Goal: Obtain resource: Download file/media

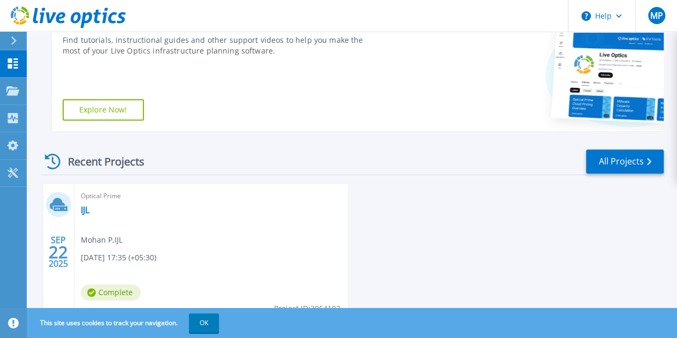
scroll to position [239, 0]
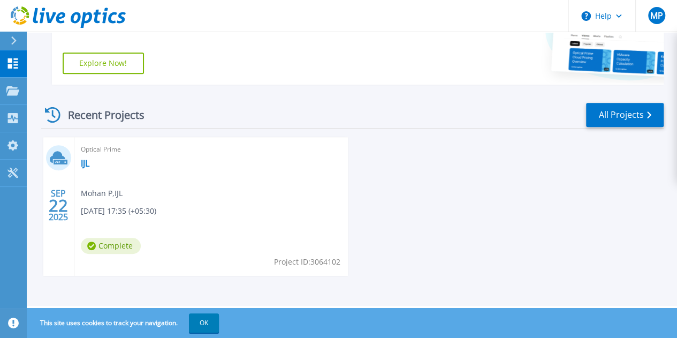
click at [88, 169] on div "Optical Prime IJL Mohan P , IJL 09/22/2025, 17:35 (+05:30) Complete Project ID:…" at bounding box center [211, 206] width 274 height 139
click at [639, 108] on link "All Projects" at bounding box center [625, 115] width 78 height 24
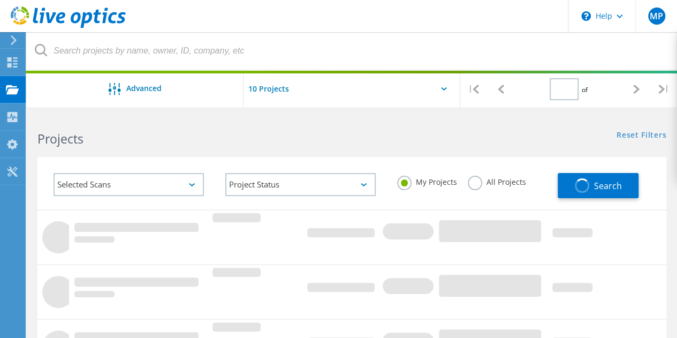
type input "1"
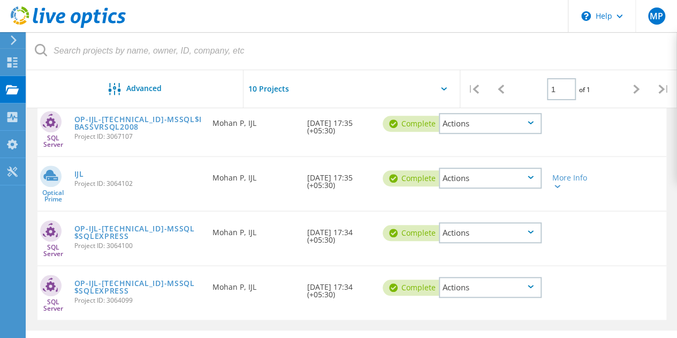
scroll to position [297, 0]
click at [557, 183] on div at bounding box center [556, 185] width 8 height 6
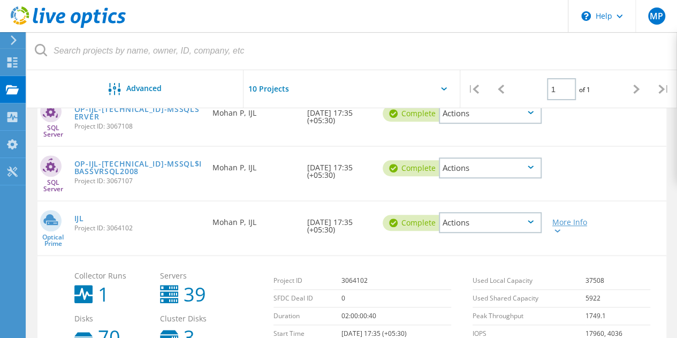
scroll to position [253, 0]
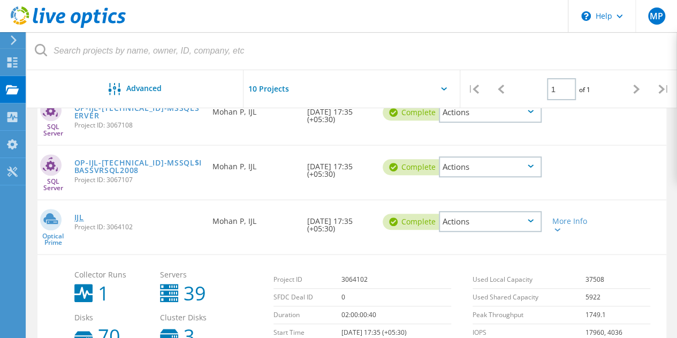
click at [79, 219] on link "IJL" at bounding box center [79, 216] width 10 height 7
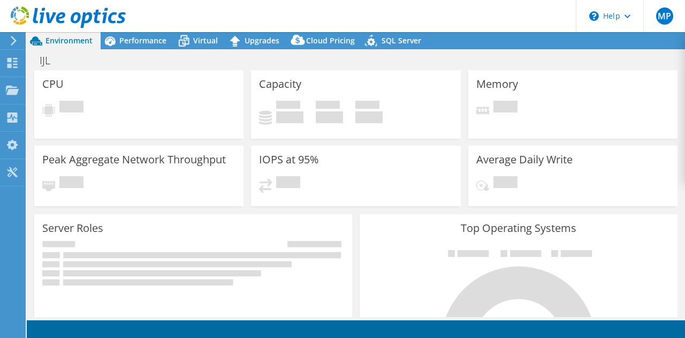
select select "Mumbai"
select select "INR"
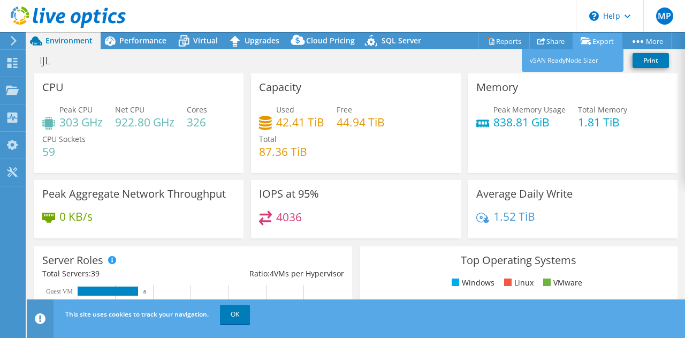
click at [593, 47] on link "Export" at bounding box center [597, 41] width 50 height 17
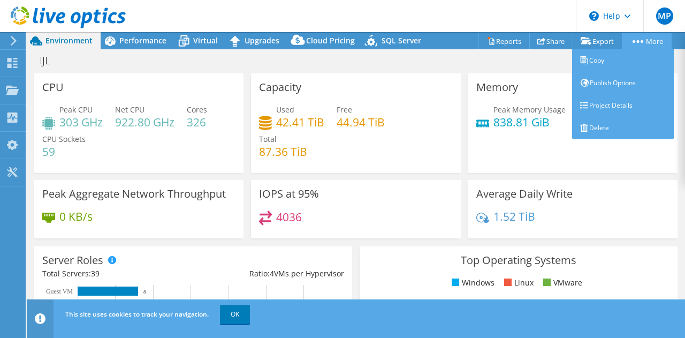
click at [633, 41] on circle at bounding box center [633, 41] width 3 height 3
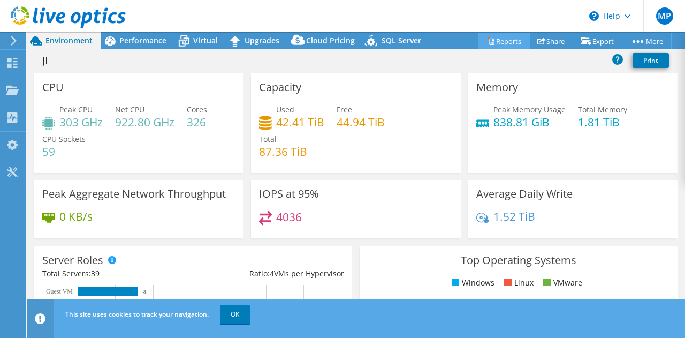
click at [509, 36] on link "Reports" at bounding box center [503, 41] width 51 height 17
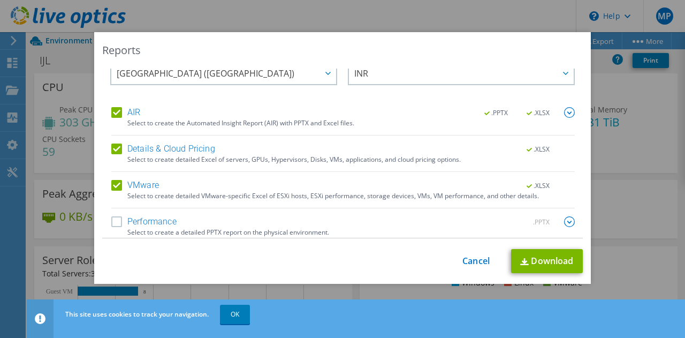
scroll to position [26, 0]
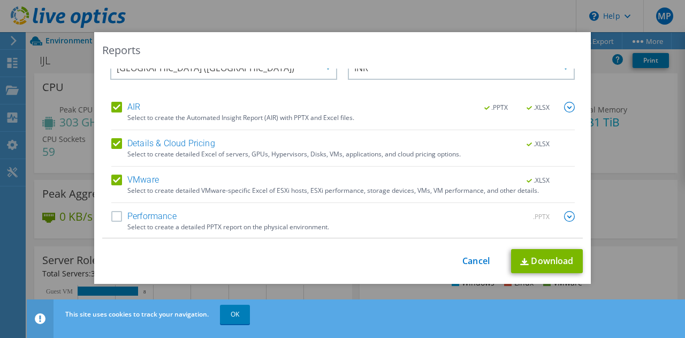
click at [118, 212] on label "Performance" at bounding box center [143, 216] width 65 height 11
click at [0, 0] on input "Performance" at bounding box center [0, 0] width 0 height 0
click at [550, 106] on div ".PPTX .XLSX" at bounding box center [522, 108] width 103 height 12
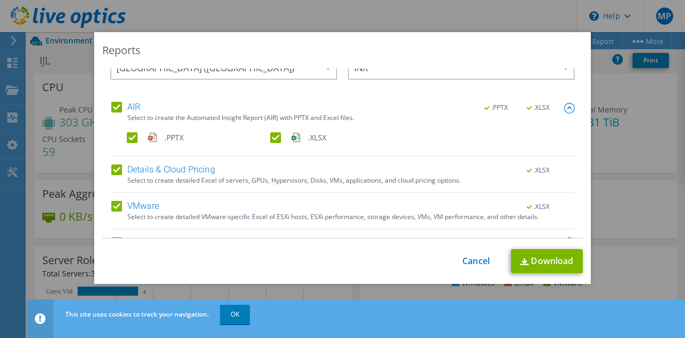
click at [564, 108] on img at bounding box center [569, 108] width 11 height 11
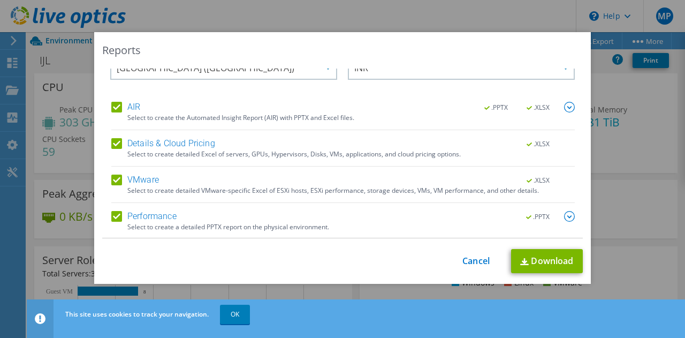
click at [548, 217] on div ".PPTX" at bounding box center [543, 217] width 62 height 12
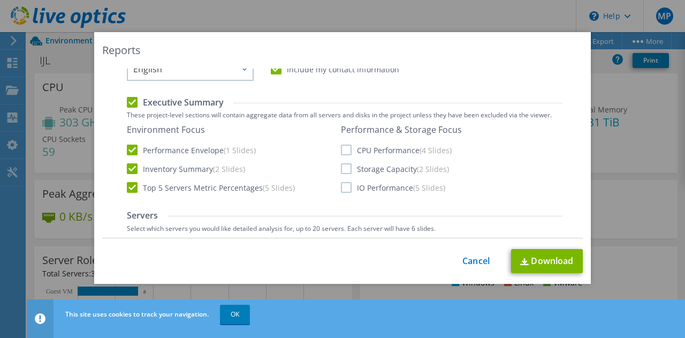
scroll to position [265, 0]
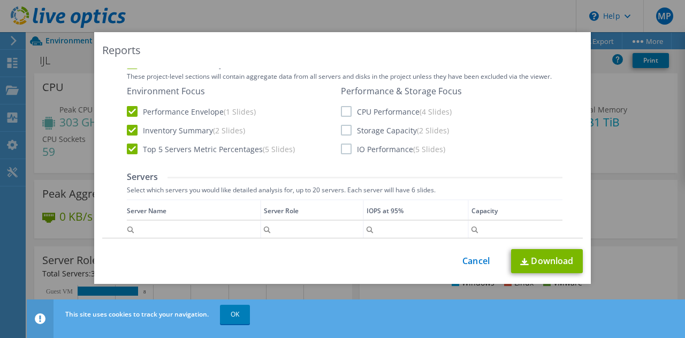
click at [354, 154] on label "IO Performance (5 Slides)" at bounding box center [393, 148] width 104 height 11
click at [0, 0] on input "IO Performance (5 Slides)" at bounding box center [0, 0] width 0 height 0
click at [345, 120] on div "Performance & Storage Focus CPU Performance (4 Slides) Storage Capacity (2 Slid…" at bounding box center [401, 120] width 121 height 68
click at [343, 111] on label "CPU Performance (4 Slides)" at bounding box center [396, 111] width 111 height 11
click at [0, 0] on input "CPU Performance (4 Slides)" at bounding box center [0, 0] width 0 height 0
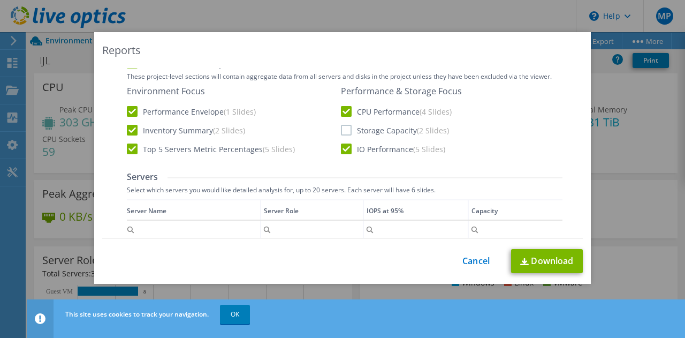
click at [342, 128] on label "Storage Capacity (2 Slides)" at bounding box center [395, 130] width 108 height 11
click at [0, 0] on input "Storage Capacity (2 Slides)" at bounding box center [0, 0] width 0 height 0
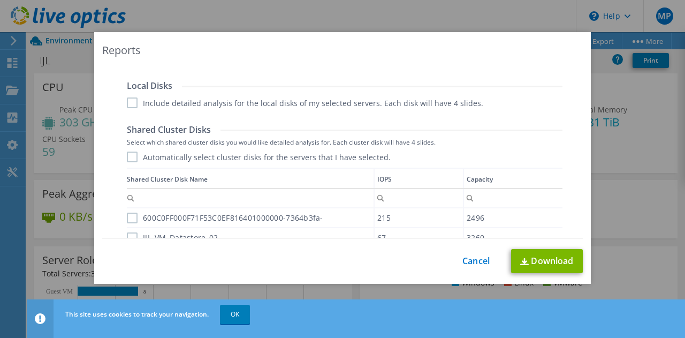
scroll to position [0, 0]
click at [264, 98] on label "Include detailed analysis for the local disks of my selected servers. Each disk…" at bounding box center [305, 102] width 356 height 11
click at [0, 0] on input "Include detailed analysis for the local disks of my selected servers. Each disk…" at bounding box center [0, 0] width 0 height 0
click at [198, 158] on label "Automatically select cluster disks for the servers that I have selected." at bounding box center [259, 156] width 264 height 11
click at [0, 0] on input "Automatically select cluster disks for the servers that I have selected." at bounding box center [0, 0] width 0 height 0
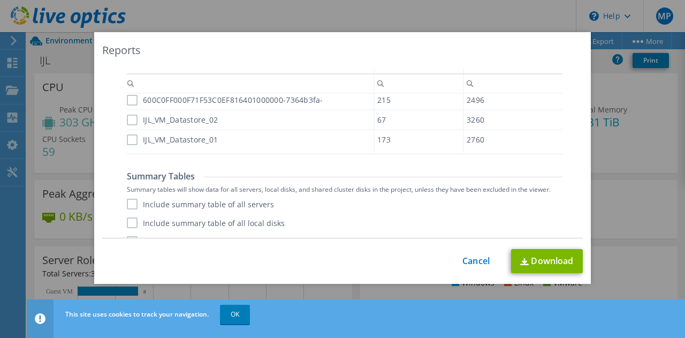
scroll to position [737, 0]
click at [157, 96] on label "600C0FF000F71F53C0EF816401000000-7364b3fa-" at bounding box center [225, 99] width 196 height 11
click at [0, 0] on input "600C0FF000F71F53C0EF816401000000-7364b3fa-" at bounding box center [0, 0] width 0 height 0
click at [127, 115] on label "IJL_VM_Datastore_02" at bounding box center [172, 118] width 91 height 11
click at [0, 0] on input "IJL_VM_Datastore_02" at bounding box center [0, 0] width 0 height 0
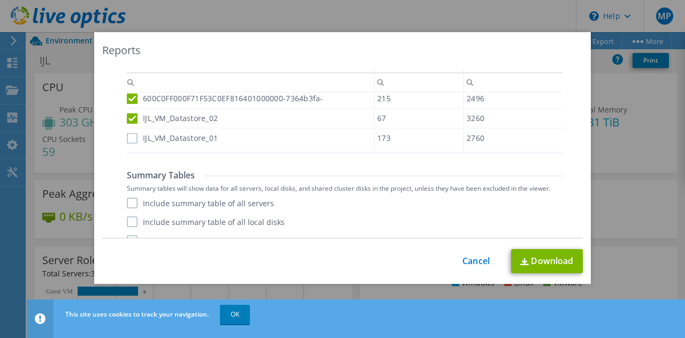
click at [127, 135] on label "IJL_VM_Datastore_01" at bounding box center [172, 138] width 91 height 11
click at [0, 0] on input "IJL_VM_Datastore_01" at bounding box center [0, 0] width 0 height 0
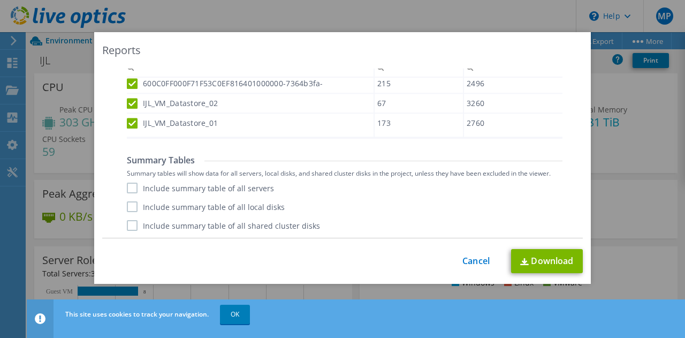
scroll to position [3, 0]
click at [134, 192] on label "Include summary table of all servers" at bounding box center [200, 187] width 147 height 11
click at [0, 0] on input "Include summary table of all servers" at bounding box center [0, 0] width 0 height 0
click at [143, 206] on label "Include summary table of all local disks" at bounding box center [206, 206] width 158 height 11
click at [0, 0] on input "Include summary table of all local disks" at bounding box center [0, 0] width 0 height 0
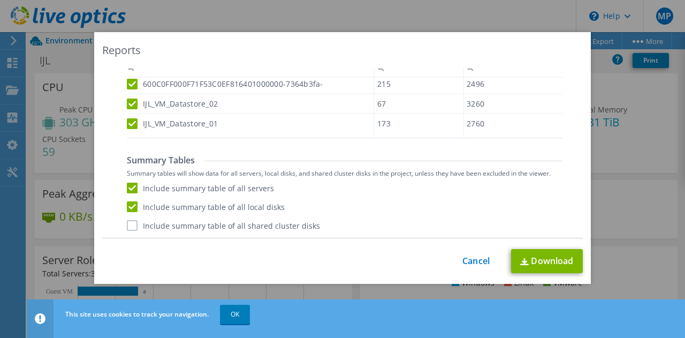
click at [137, 229] on label "Include summary table of all shared cluster disks" at bounding box center [223, 225] width 193 height 11
click at [0, 0] on input "Include summary table of all shared cluster disks" at bounding box center [0, 0] width 0 height 0
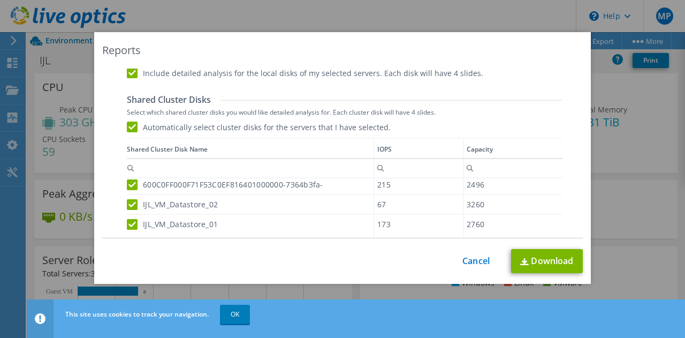
scroll to position [649, 0]
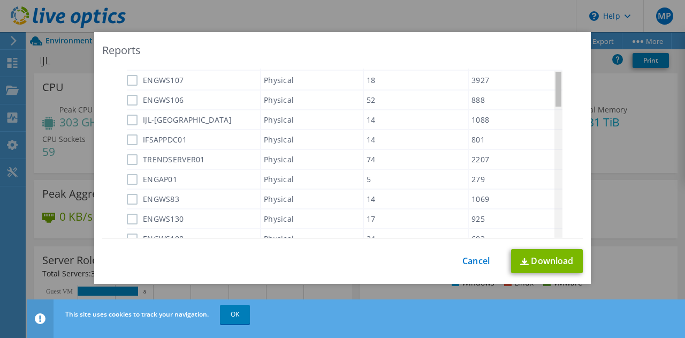
drag, startPoint x: 555, startPoint y: 126, endPoint x: 550, endPoint y: 59, distance: 66.5
click at [550, 59] on body "MP End User Mohan P Mohan@ijl.co.in IJL My Profile Log Out \n Help Explore Help…" at bounding box center [342, 169] width 685 height 338
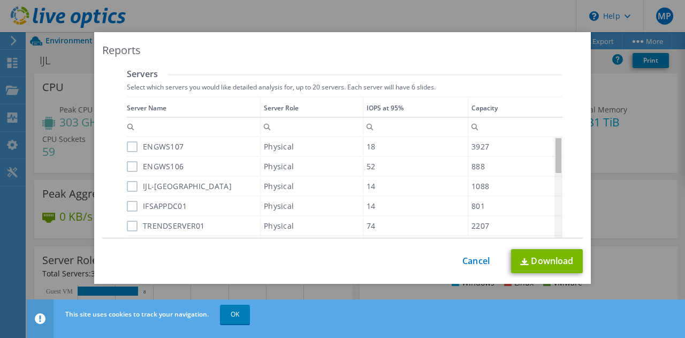
drag, startPoint x: 557, startPoint y: 156, endPoint x: 554, endPoint y: 127, distance: 29.1
click at [554, 127] on body "MP End User Mohan P Mohan@ijl.co.in IJL My Profile Log Out \n Help Explore Help…" at bounding box center [342, 169] width 685 height 338
click at [127, 148] on div "Data grid" at bounding box center [128, 197] width 2 height 203
click at [127, 141] on label "ENGWS107" at bounding box center [155, 146] width 57 height 11
click at [0, 0] on input "ENGWS107" at bounding box center [0, 0] width 0 height 0
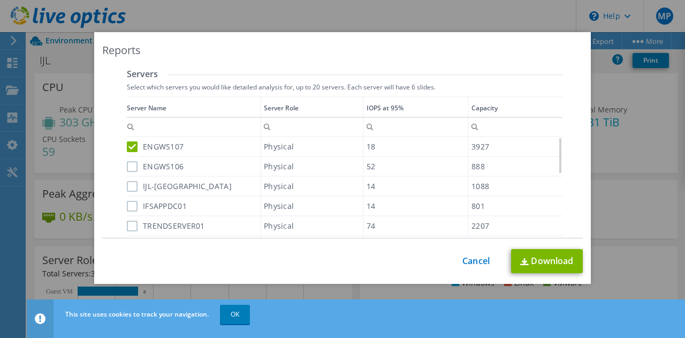
click at [127, 161] on label "ENGWS106" at bounding box center [155, 166] width 57 height 11
click at [0, 0] on input "ENGWS106" at bounding box center [0, 0] width 0 height 0
click at [131, 188] on label "IJL-DC" at bounding box center [179, 186] width 105 height 11
click at [0, 0] on input "IJL-DC" at bounding box center [0, 0] width 0 height 0
click at [129, 204] on label "IFSAPPDC01" at bounding box center [157, 206] width 60 height 11
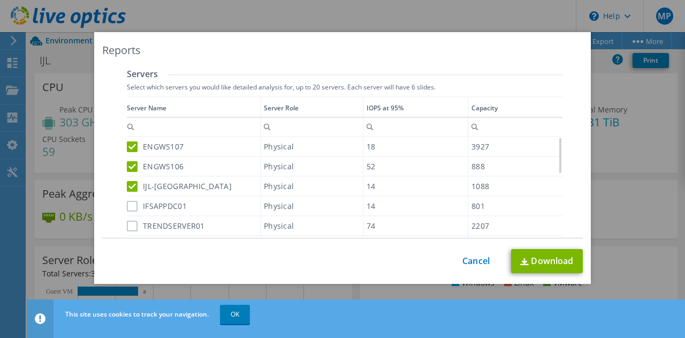
click at [0, 0] on input "IFSAPPDC01" at bounding box center [0, 0] width 0 height 0
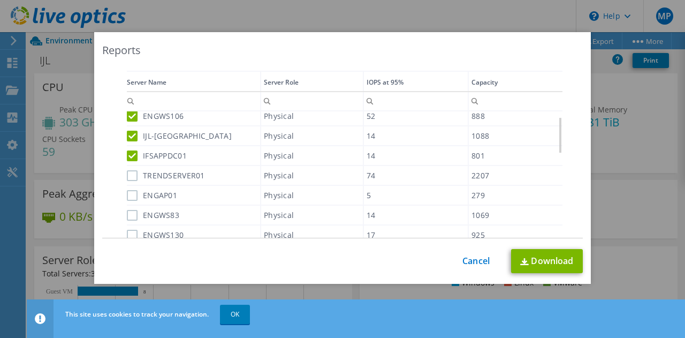
click at [127, 181] on div "TRENDSERVER01" at bounding box center [193, 175] width 133 height 19
click at [127, 167] on div "Data grid" at bounding box center [128, 172] width 2 height 203
click at [128, 175] on label "TRENDSERVER01" at bounding box center [166, 175] width 78 height 11
click at [0, 0] on input "TRENDSERVER01" at bounding box center [0, 0] width 0 height 0
click at [127, 201] on div "ENGAP01" at bounding box center [193, 195] width 133 height 19
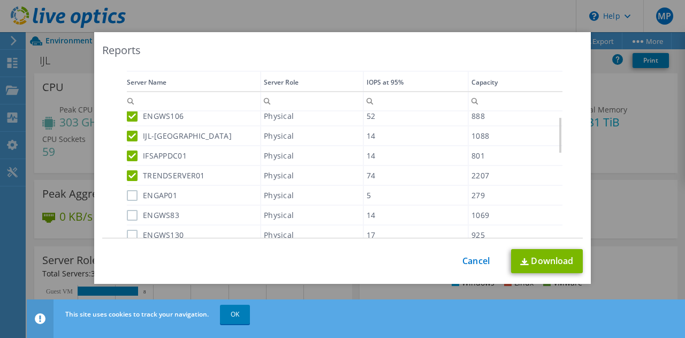
click at [127, 195] on label "ENGAP01" at bounding box center [152, 195] width 50 height 11
click at [0, 0] on input "ENGAP01" at bounding box center [0, 0] width 0 height 0
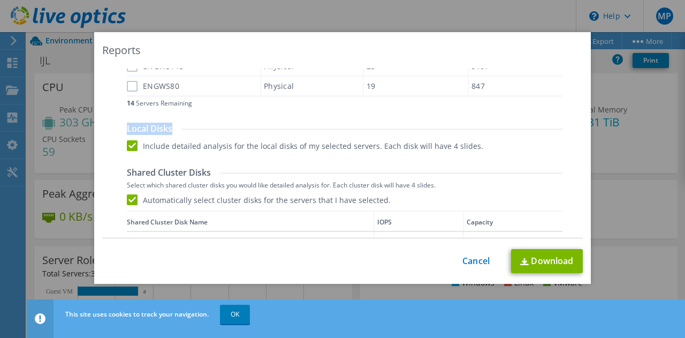
drag, startPoint x: 254, startPoint y: 99, endPoint x: 247, endPoint y: 128, distance: 29.7
click at [247, 128] on div "Report Language English Deutsch Español Français Italiano Polski Português Русс…" at bounding box center [344, 47] width 435 height 714
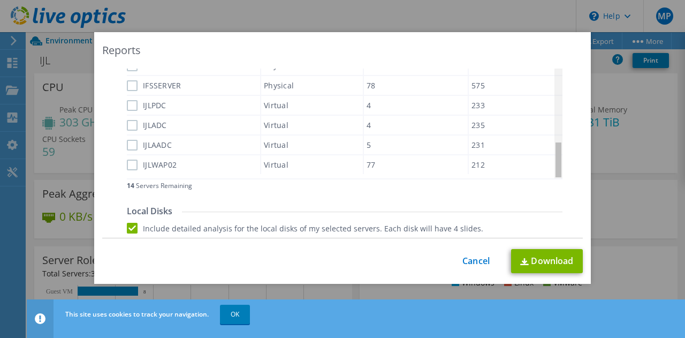
drag, startPoint x: 555, startPoint y: 92, endPoint x: 556, endPoint y: 180, distance: 88.3
click at [556, 180] on body "MP End User Mohan P Mohan@ijl.co.in IJL My Profile Log Out \n Help Explore Help…" at bounding box center [342, 169] width 685 height 338
click at [130, 164] on label "IJLWAP02" at bounding box center [152, 164] width 50 height 11
click at [0, 0] on input "IJLWAP02" at bounding box center [0, 0] width 0 height 0
click at [129, 142] on label "IJLAADC" at bounding box center [149, 145] width 45 height 11
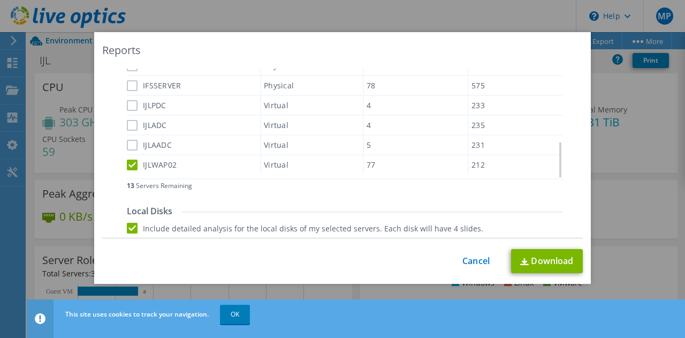
click at [0, 0] on input "IJLAADC" at bounding box center [0, 0] width 0 height 0
click at [129, 124] on label "IJLADC" at bounding box center [147, 125] width 40 height 11
click at [0, 0] on input "IJLADC" at bounding box center [0, 0] width 0 height 0
click at [129, 105] on label "IJLPDC" at bounding box center [147, 105] width 40 height 11
click at [0, 0] on input "IJLPDC" at bounding box center [0, 0] width 0 height 0
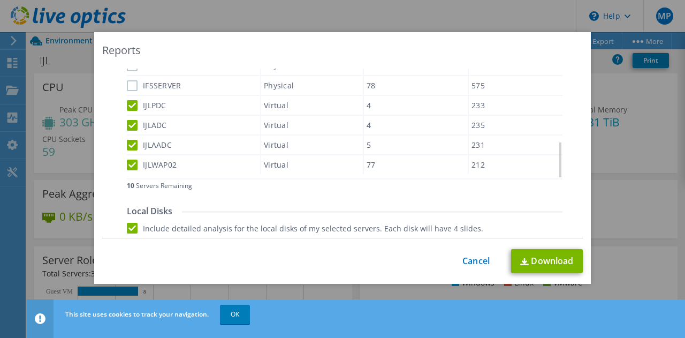
click at [133, 81] on label "IFSSERVER" at bounding box center [154, 85] width 55 height 11
click at [0, 0] on input "IFSSERVER" at bounding box center [0, 0] width 0 height 0
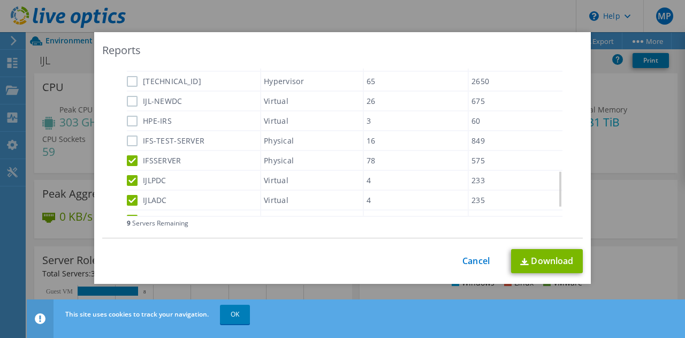
click at [127, 143] on label "IFS-TEST-SERVER" at bounding box center [166, 140] width 78 height 11
click at [0, 0] on input "IFS-TEST-SERVER" at bounding box center [0, 0] width 0 height 0
click at [127, 120] on label "HPE-IRS" at bounding box center [149, 121] width 45 height 11
click at [0, 0] on input "HPE-IRS" at bounding box center [0, 0] width 0 height 0
click at [128, 105] on label "IJL-NEWDC" at bounding box center [155, 101] width 56 height 11
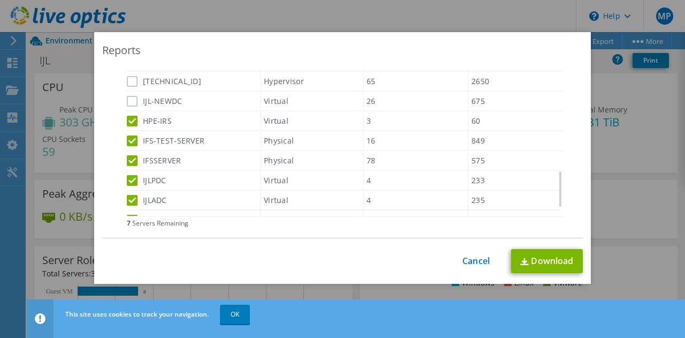
click at [0, 0] on input "IJL-NEWDC" at bounding box center [0, 0] width 0 height 0
click at [128, 73] on div "192.168.81.196" at bounding box center [193, 81] width 133 height 19
click at [128, 81] on label "192.168.81.196" at bounding box center [164, 81] width 74 height 11
click at [0, 0] on input "192.168.81.196" at bounding box center [0, 0] width 0 height 0
click at [128, 81] on label "192.168.81.196" at bounding box center [164, 81] width 74 height 11
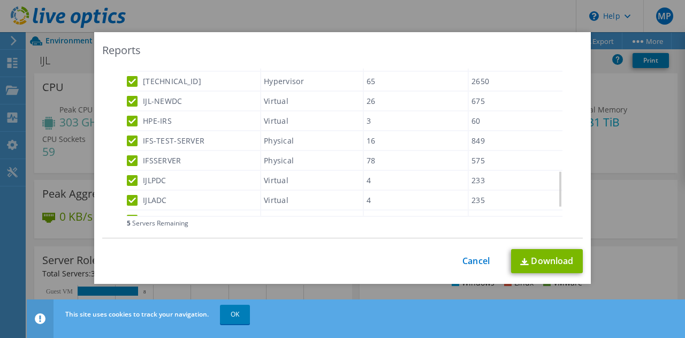
click at [0, 0] on input "192.168.81.196" at bounding box center [0, 0] width 0 height 0
click at [128, 81] on label "192.168.81.196" at bounding box center [164, 81] width 74 height 11
click at [0, 0] on input "192.168.81.196" at bounding box center [0, 0] width 0 height 0
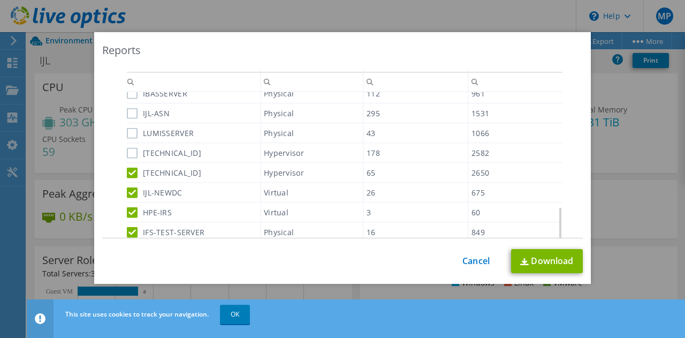
click at [127, 151] on label "192.168.81.195" at bounding box center [164, 152] width 74 height 11
click at [0, 0] on input "192.168.81.195" at bounding box center [0, 0] width 0 height 0
click at [128, 130] on label "LUMISSERVER" at bounding box center [160, 132] width 67 height 11
click at [0, 0] on input "LUMISSERVER" at bounding box center [0, 0] width 0 height 0
click at [128, 113] on label "IJL-ASN" at bounding box center [148, 112] width 43 height 11
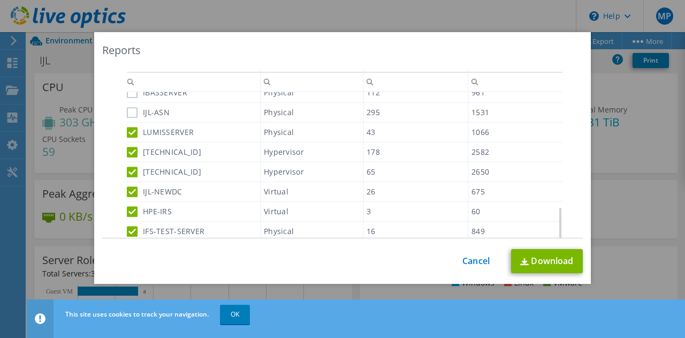
click at [0, 0] on input "IJL-ASN" at bounding box center [0, 0] width 0 height 0
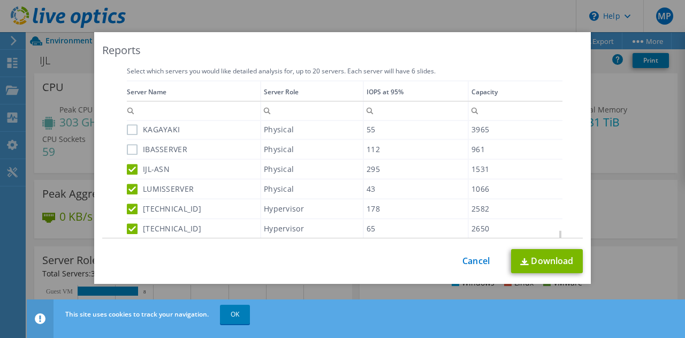
click at [128, 147] on label "IBASSERVER" at bounding box center [157, 149] width 60 height 11
click at [0, 0] on input "IBASSERVER" at bounding box center [0, 0] width 0 height 0
click at [128, 134] on div "KAGAYAKI" at bounding box center [193, 129] width 133 height 19
click at [127, 128] on div "Data grid" at bounding box center [128, 181] width 2 height 203
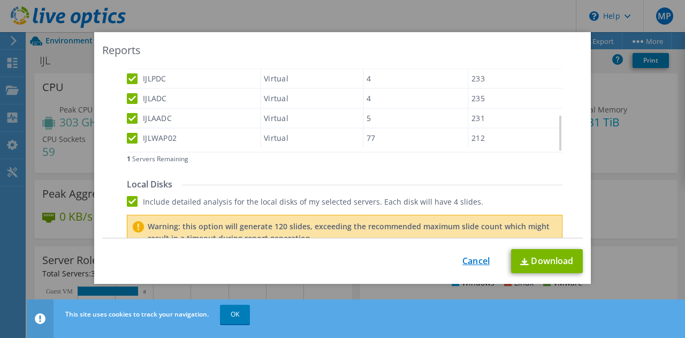
click at [472, 265] on link "Cancel" at bounding box center [475, 261] width 27 height 10
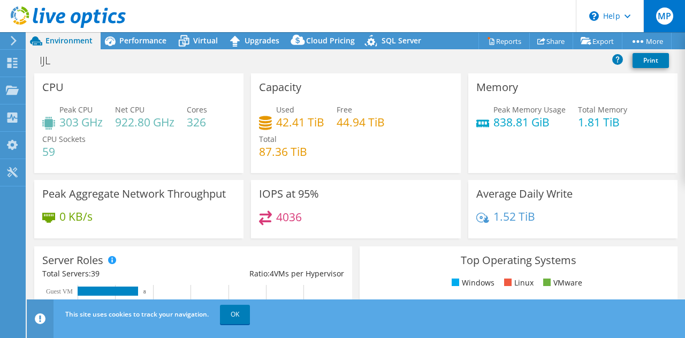
click at [675, 15] on div "MP" at bounding box center [664, 16] width 42 height 32
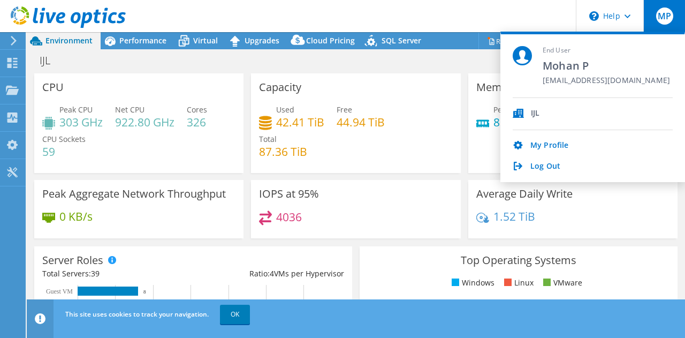
click at [445, 19] on header "MP End User Mohan P Mohan@ijl.co.in IJL My Profile Log Out \n Help Explore Help…" at bounding box center [342, 16] width 685 height 32
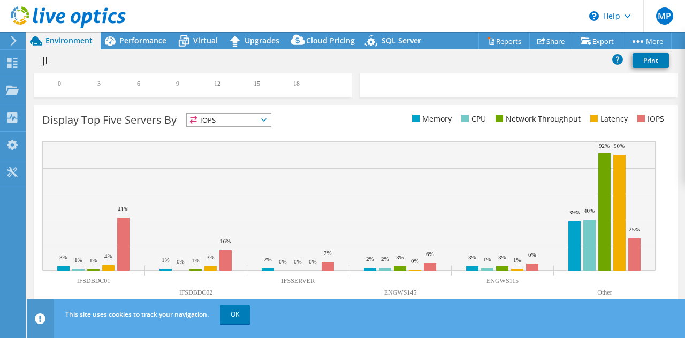
scroll to position [0, 0]
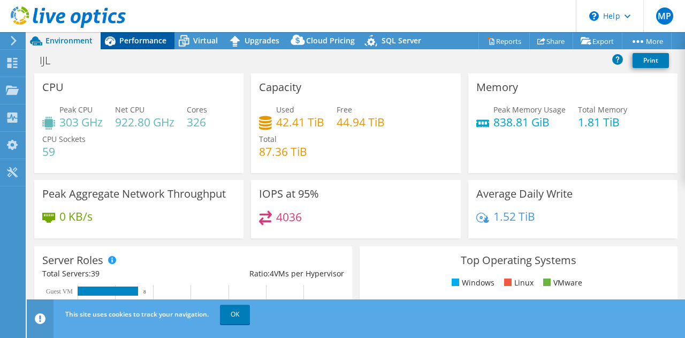
click at [143, 41] on span "Performance" at bounding box center [142, 40] width 47 height 10
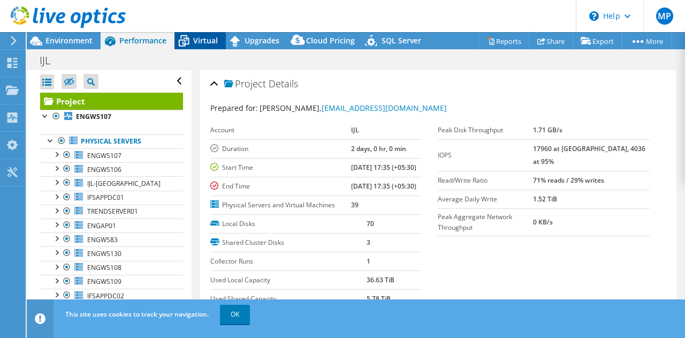
click at [212, 48] on div "Virtual" at bounding box center [199, 40] width 51 height 17
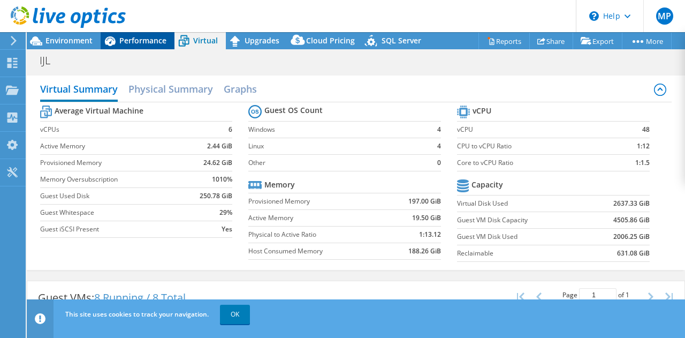
click at [167, 42] on div "Performance" at bounding box center [138, 40] width 74 height 17
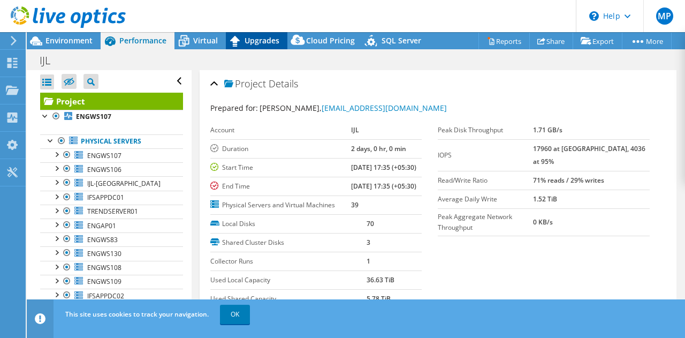
click at [234, 48] on icon at bounding box center [235, 41] width 19 height 19
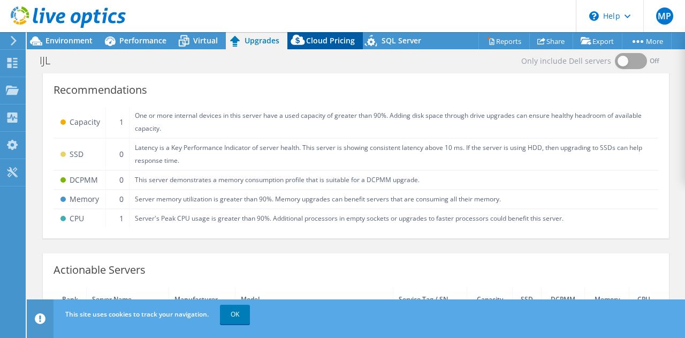
click at [317, 40] on span "Cloud Pricing" at bounding box center [330, 40] width 49 height 10
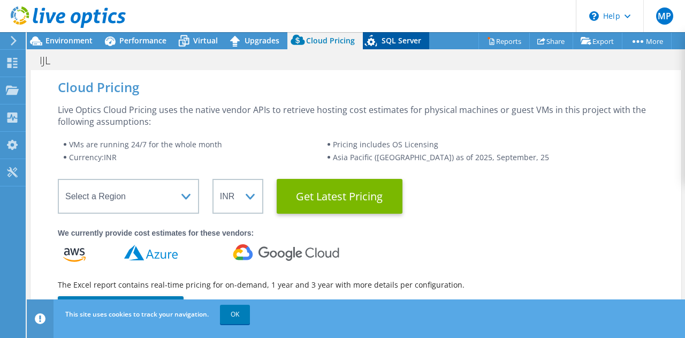
click at [369, 44] on icon at bounding box center [371, 41] width 12 height 12
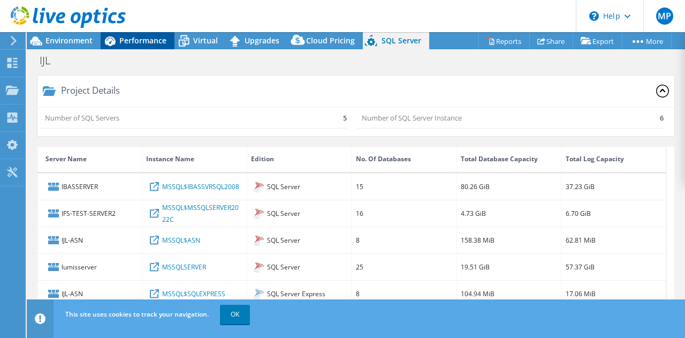
click at [139, 35] on div "Performance" at bounding box center [138, 40] width 74 height 17
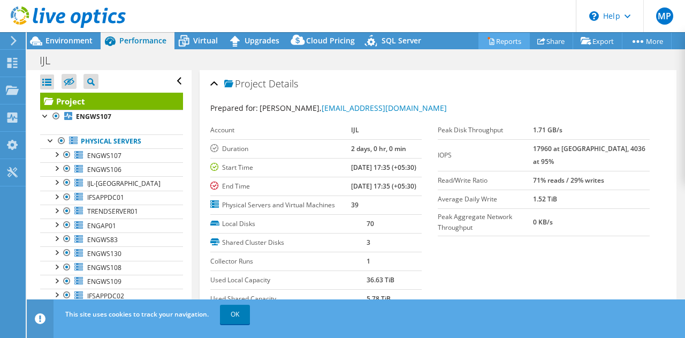
click at [487, 44] on icon at bounding box center [491, 41] width 8 height 8
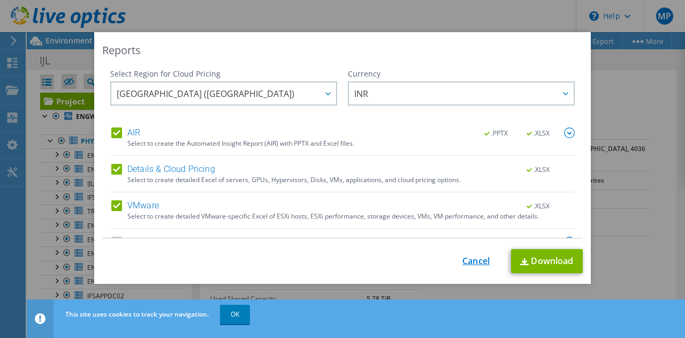
click at [476, 259] on link "Cancel" at bounding box center [475, 261] width 27 height 10
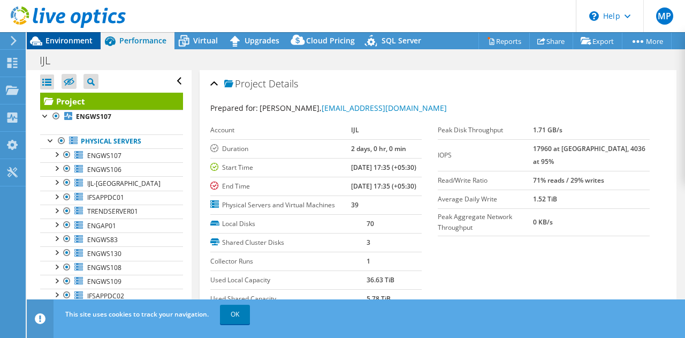
drag, startPoint x: 95, startPoint y: 51, endPoint x: 70, endPoint y: 36, distance: 29.5
click at [70, 36] on div "Project Actions Project Actions Reports Share Export vSAN ReadyNode Sizer" at bounding box center [356, 184] width 658 height 305
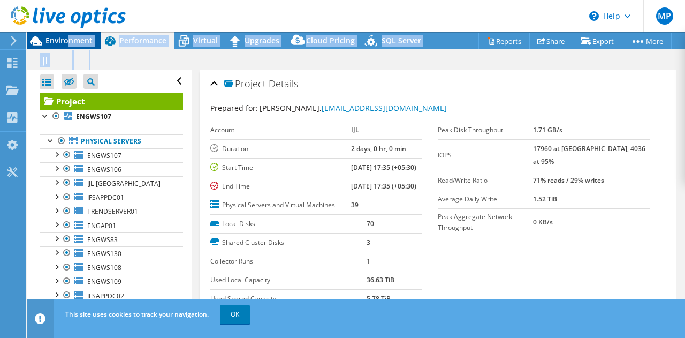
click at [70, 36] on span "Environment" at bounding box center [68, 40] width 47 height 10
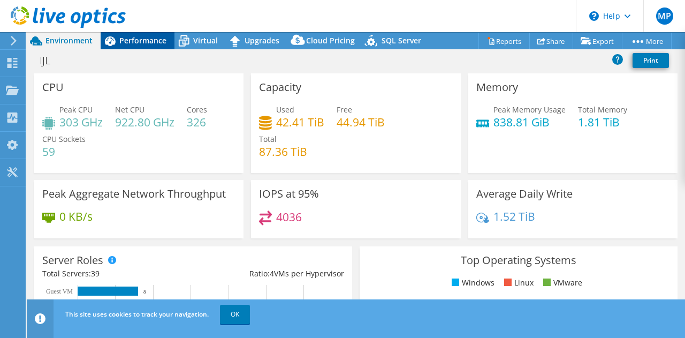
drag, startPoint x: 135, startPoint y: 36, endPoint x: 134, endPoint y: 44, distance: 8.6
click at [134, 44] on span "Performance" at bounding box center [142, 40] width 47 height 10
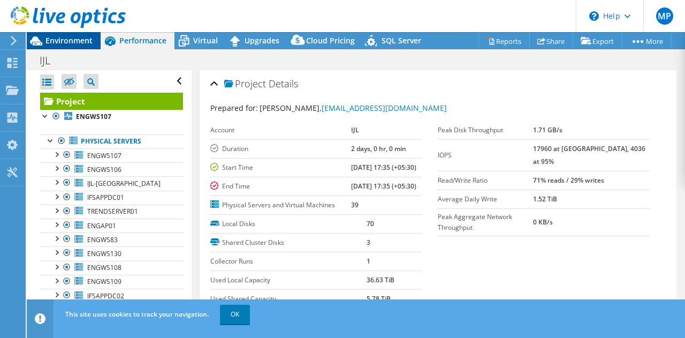
click at [76, 44] on span "Environment" at bounding box center [68, 40] width 47 height 10
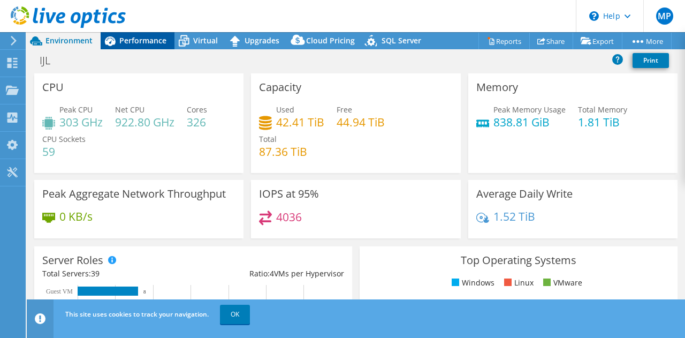
click at [121, 41] on span "Performance" at bounding box center [142, 40] width 47 height 10
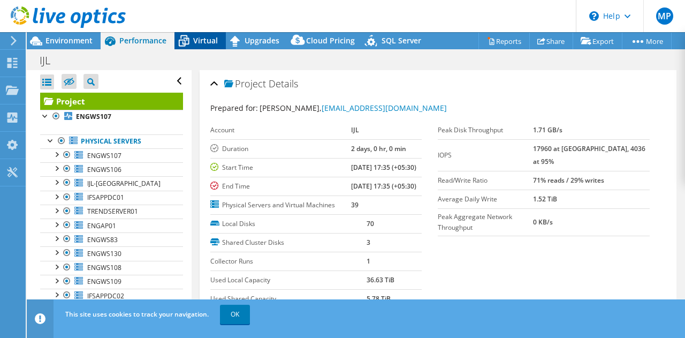
click at [201, 39] on span "Virtual" at bounding box center [205, 40] width 25 height 10
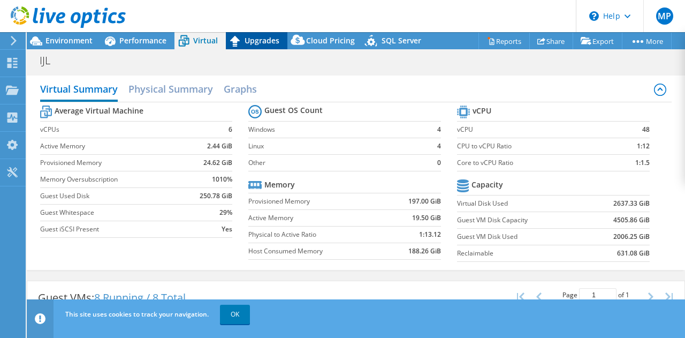
click at [270, 40] on span "Upgrades" at bounding box center [261, 40] width 35 height 10
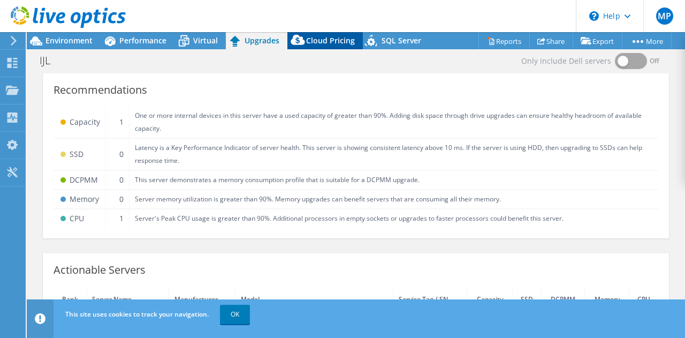
click at [328, 44] on span "Cloud Pricing" at bounding box center [330, 40] width 49 height 10
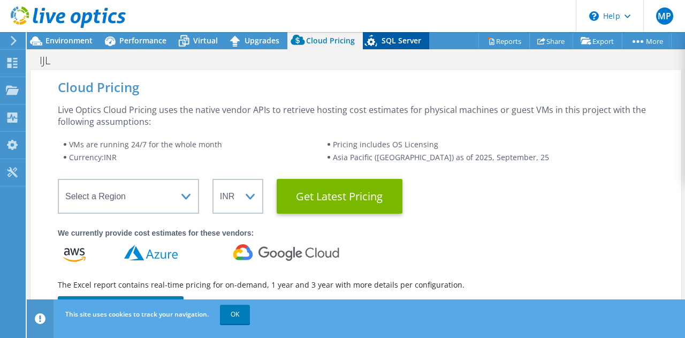
click at [396, 41] on span "SQL Server" at bounding box center [401, 40] width 40 height 10
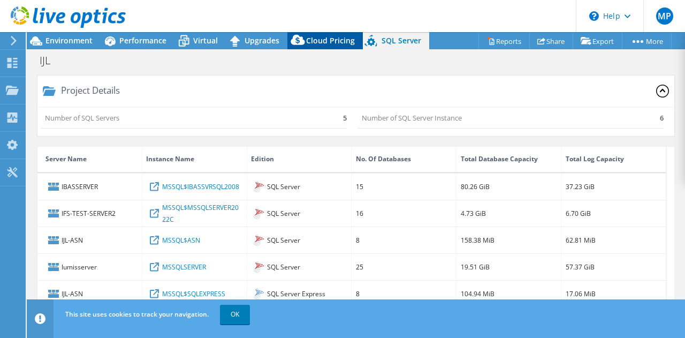
click at [322, 40] on span "Cloud Pricing" at bounding box center [330, 40] width 49 height 10
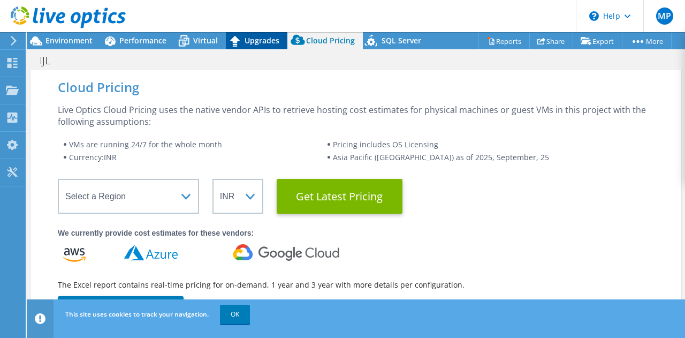
click at [260, 47] on div "Upgrades" at bounding box center [257, 40] width 62 height 17
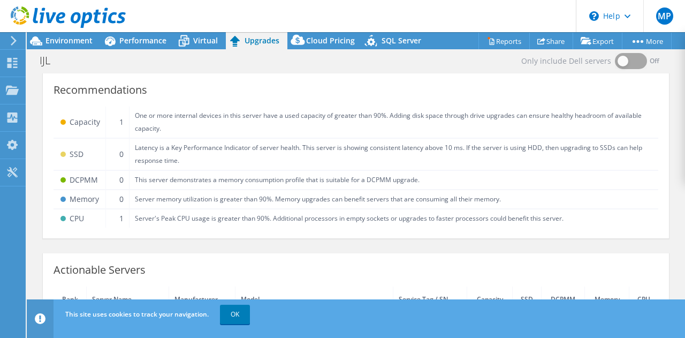
click at [202, 57] on div "IJL Print" at bounding box center [356, 60] width 658 height 20
click at [205, 43] on span "Virtual" at bounding box center [205, 40] width 25 height 10
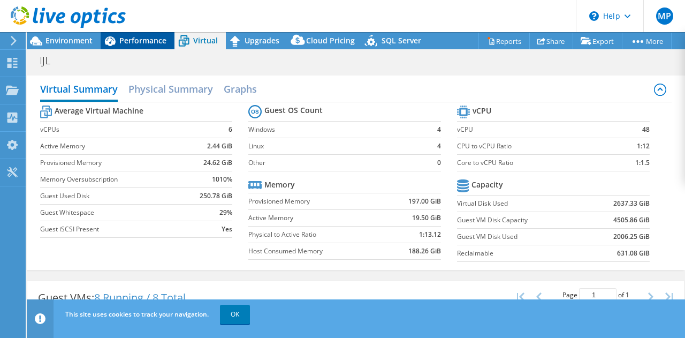
click at [131, 47] on div "Performance" at bounding box center [138, 40] width 74 height 17
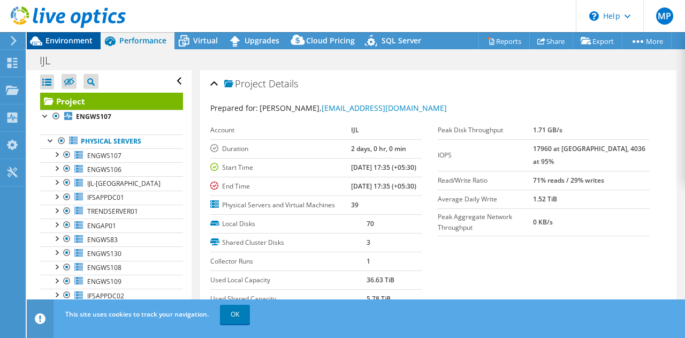
click at [79, 36] on span "Environment" at bounding box center [68, 40] width 47 height 10
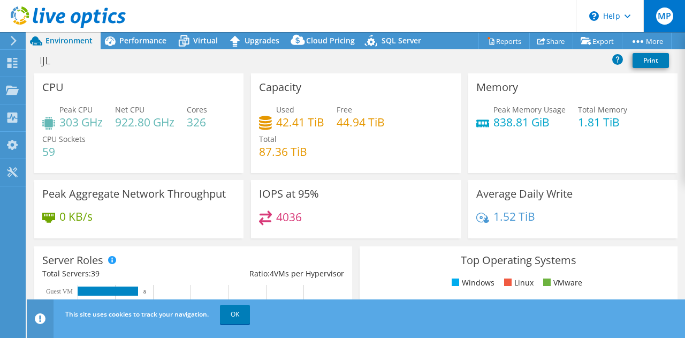
click at [198, 45] on div "Virtual" at bounding box center [199, 40] width 51 height 17
click at [121, 39] on span "Performance" at bounding box center [142, 40] width 47 height 10
